Goal: Task Accomplishment & Management: Manage account settings

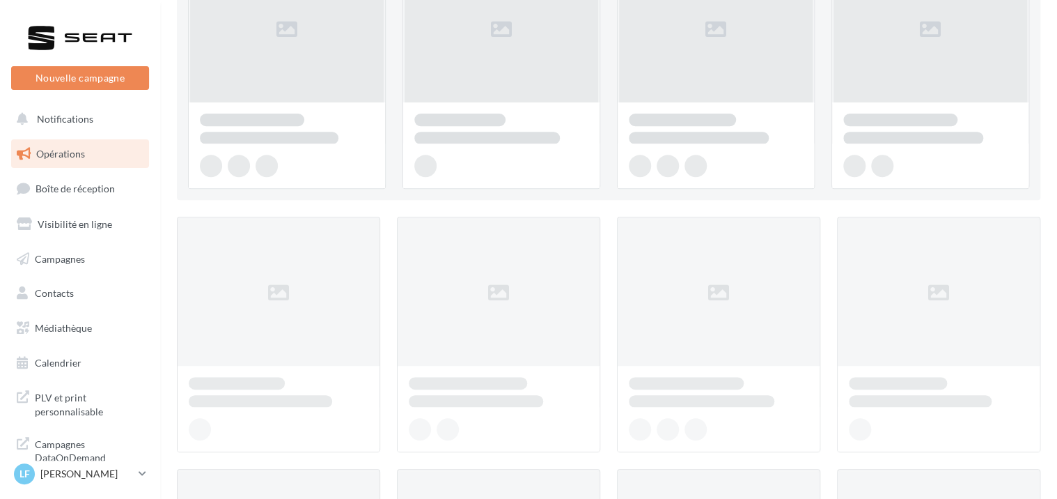
scroll to position [209, 0]
click at [70, 473] on p "[PERSON_NAME]" at bounding box center [86, 474] width 93 height 14
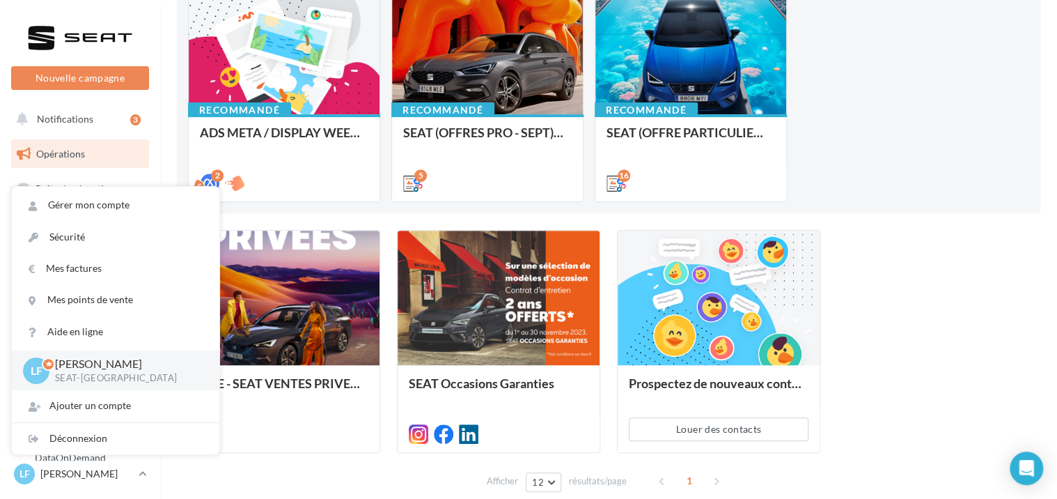
scroll to position [242, 0]
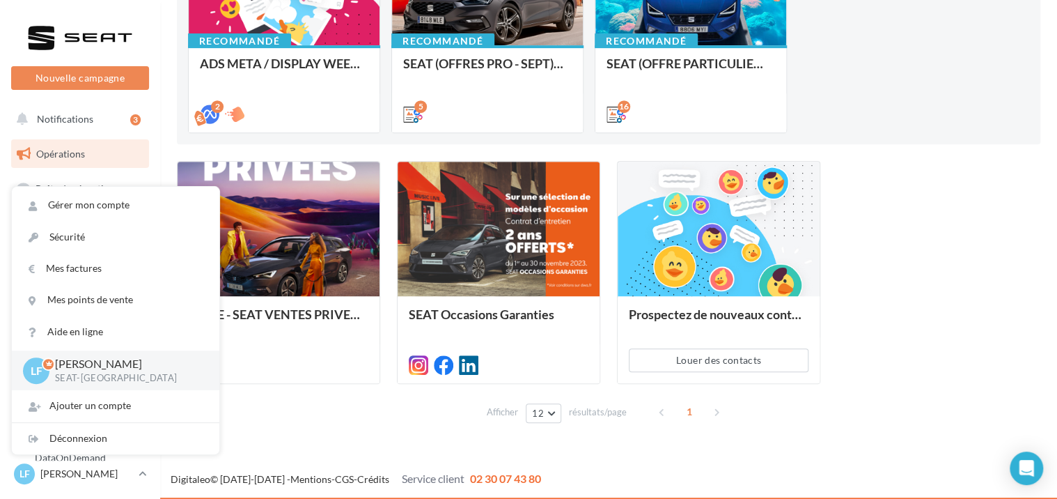
click at [47, 363] on icon at bounding box center [54, 363] width 17 height 7
click at [64, 385] on div "LF Laurie F SEAT-LIMOGES" at bounding box center [116, 370] width 208 height 40
click at [84, 123] on span "Notifications" at bounding box center [65, 119] width 56 height 12
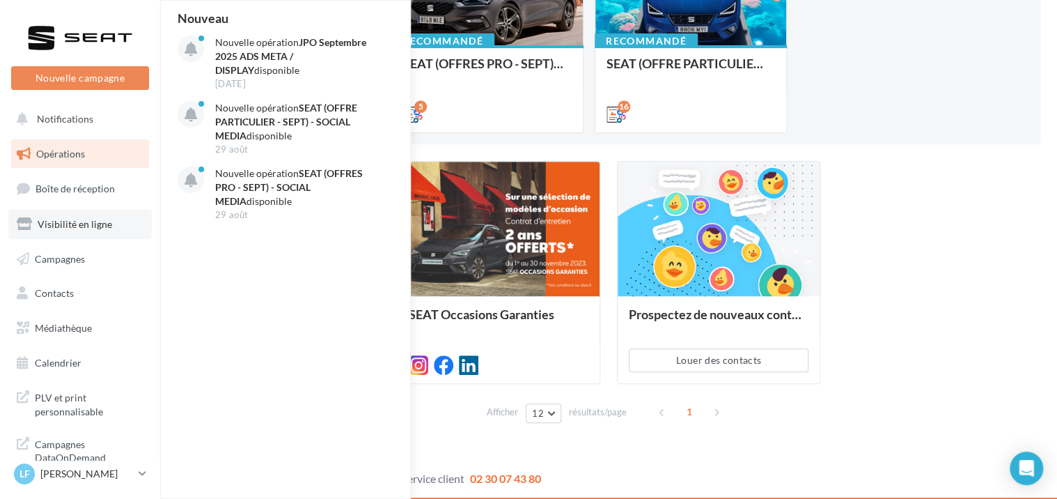
click at [98, 224] on span "Visibilité en ligne" at bounding box center [75, 224] width 75 height 12
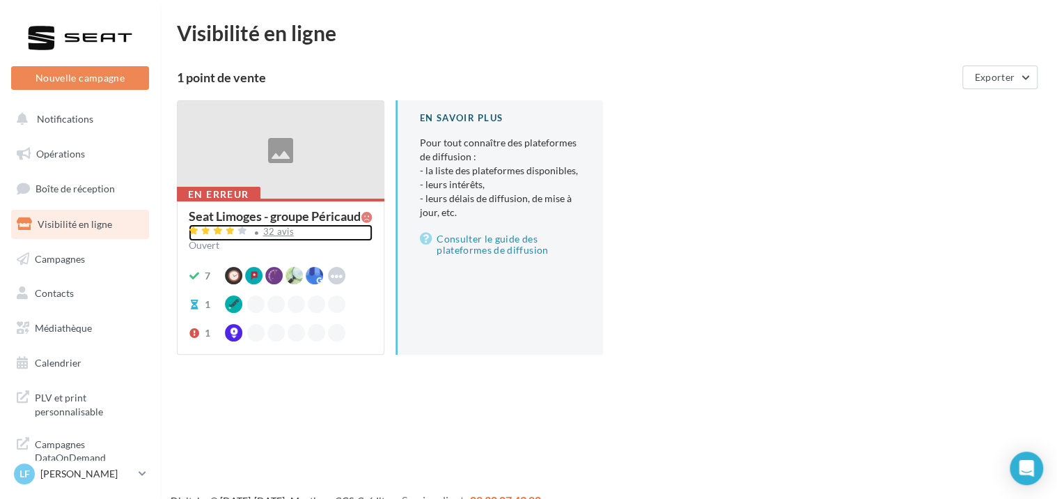
click at [281, 236] on div "32 avis" at bounding box center [278, 231] width 31 height 9
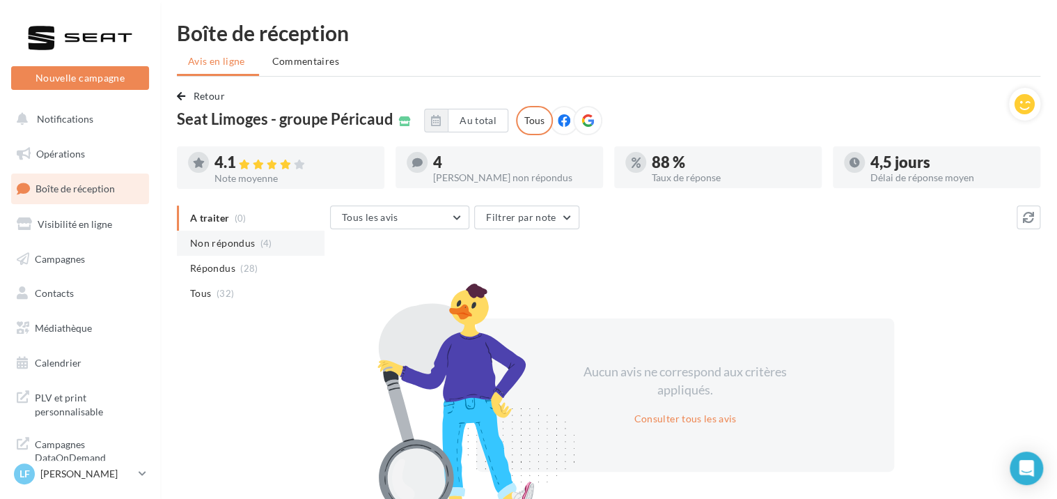
click at [217, 246] on span "Non répondus" at bounding box center [222, 243] width 65 height 14
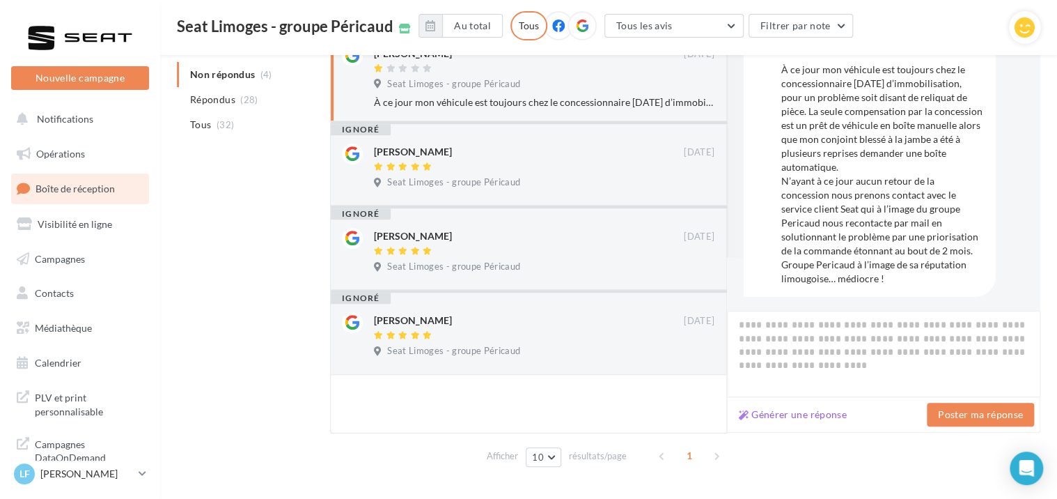
scroll to position [56, 0]
click at [398, 150] on div "[PERSON_NAME]" at bounding box center [413, 152] width 78 height 14
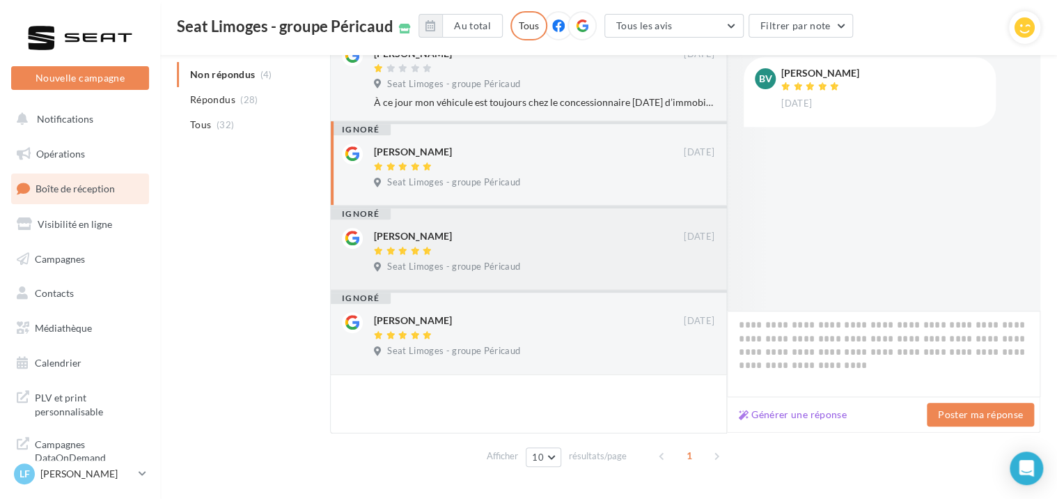
click at [391, 235] on div "[PERSON_NAME]" at bounding box center [413, 236] width 78 height 14
click at [391, 326] on div "[PERSON_NAME]" at bounding box center [413, 320] width 78 height 14
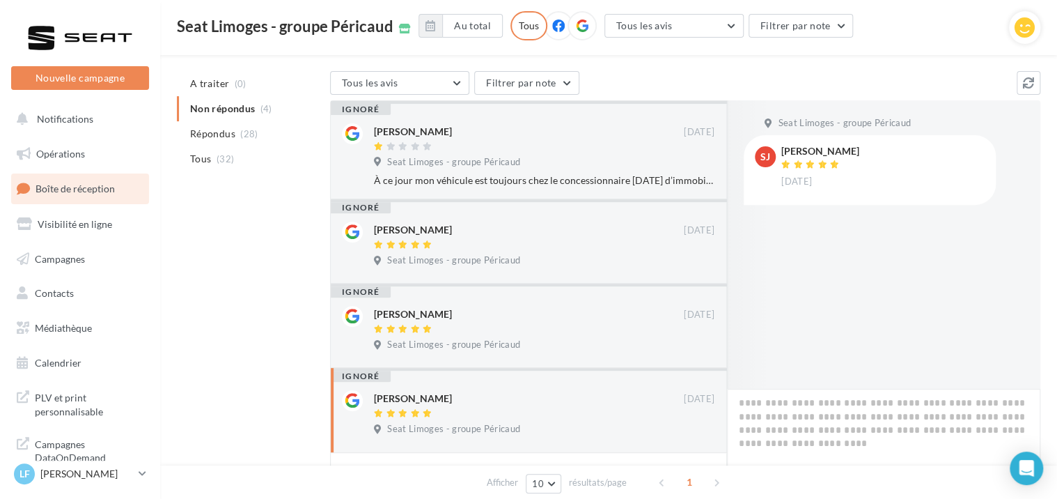
scroll to position [139, 0]
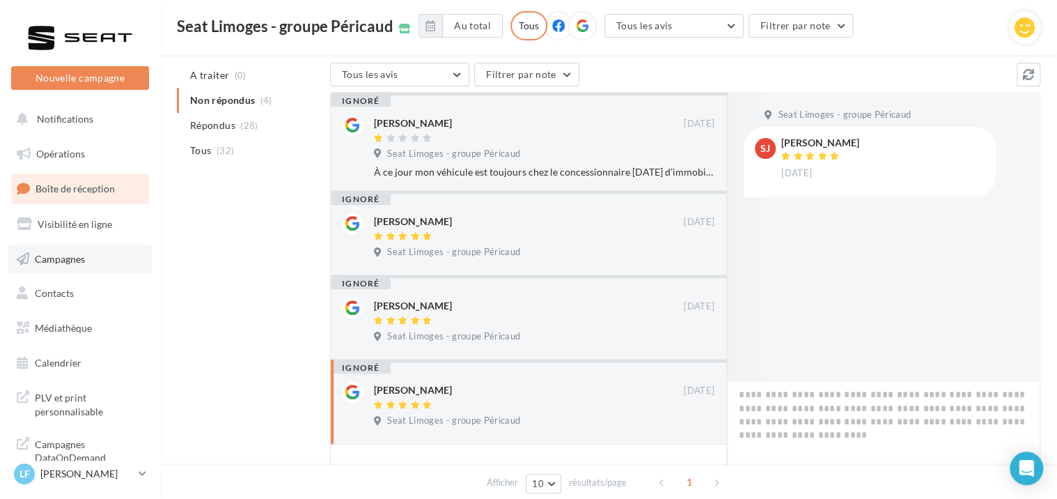
click at [48, 264] on span "Campagnes" at bounding box center [60, 258] width 50 height 12
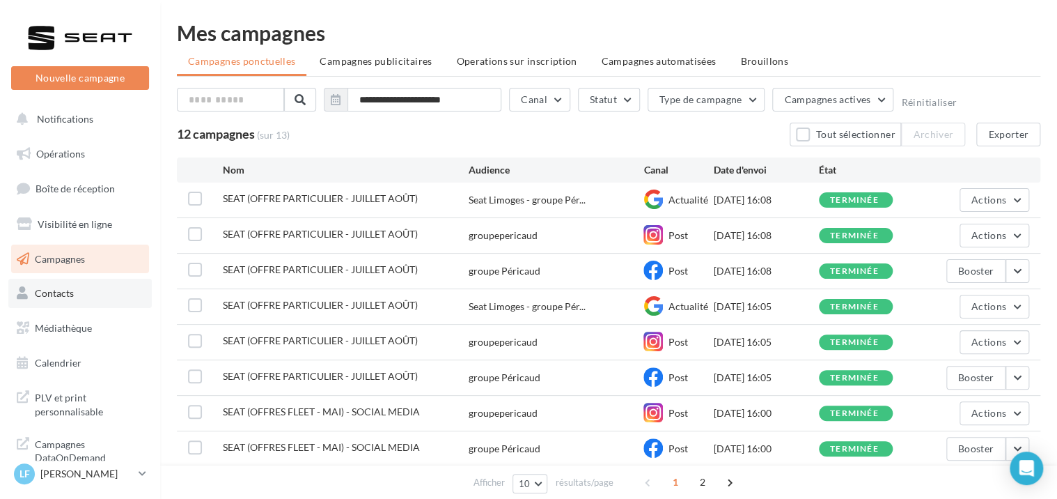
click at [61, 297] on span "Contacts" at bounding box center [54, 293] width 39 height 12
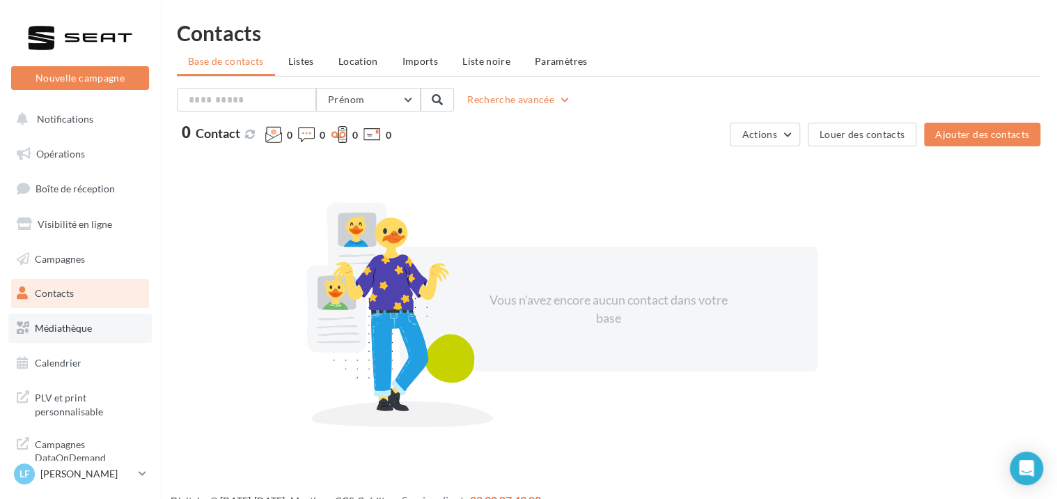
click at [75, 329] on span "Médiathèque" at bounding box center [63, 328] width 57 height 12
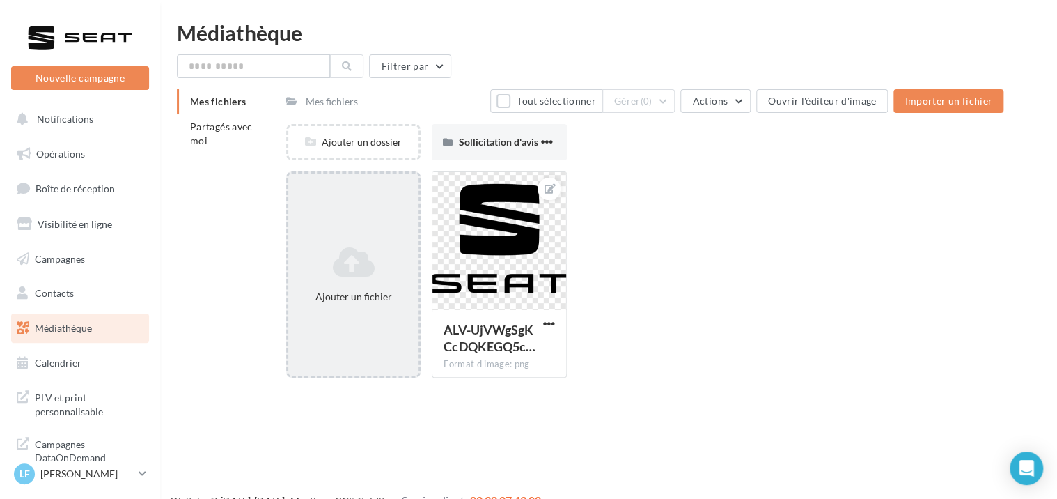
scroll to position [22, 0]
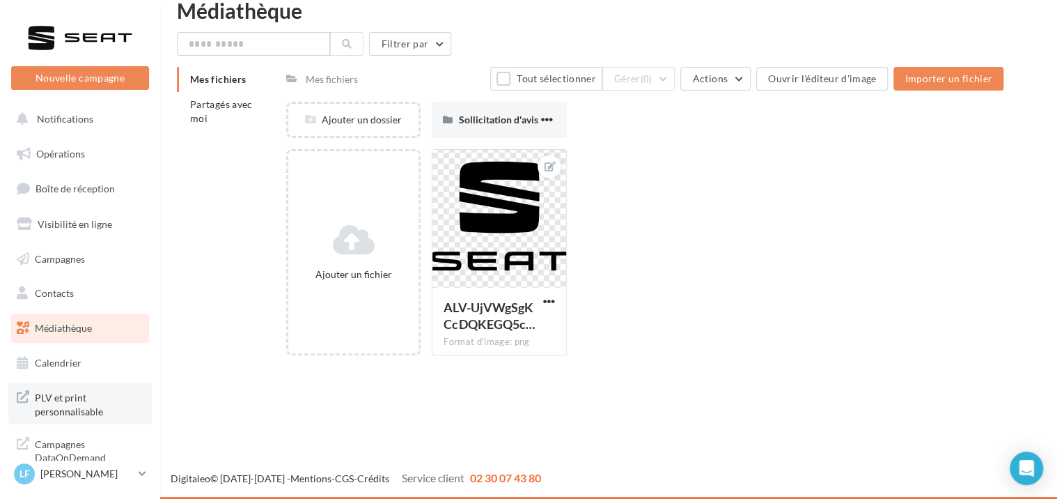
click at [61, 396] on span "PLV et print personnalisable" at bounding box center [89, 403] width 109 height 30
